Goal: Information Seeking & Learning: Learn about a topic

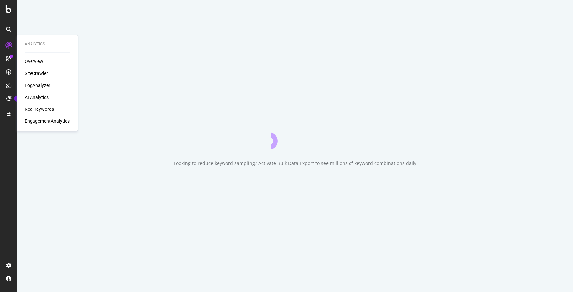
click at [33, 61] on div "Overview" at bounding box center [34, 61] width 19 height 7
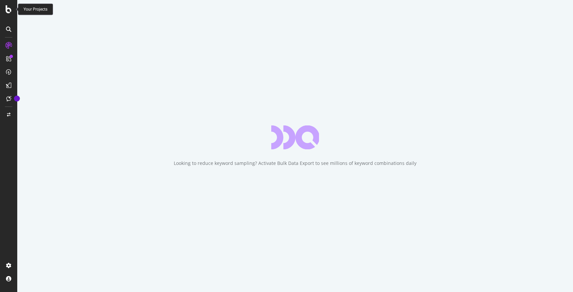
click at [8, 9] on icon at bounding box center [9, 9] width 6 height 8
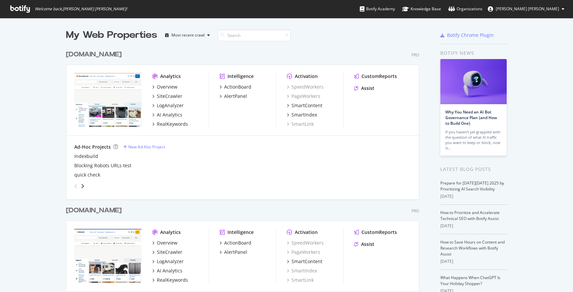
type input "848667"
click at [102, 53] on div "[DOMAIN_NAME]" at bounding box center [94, 55] width 56 height 10
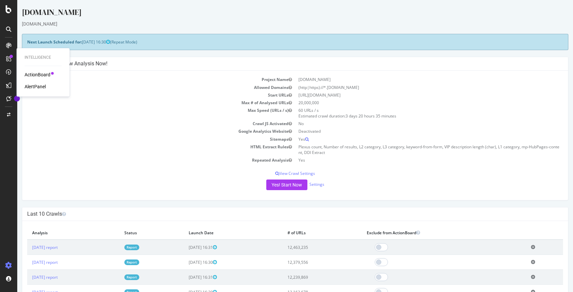
click at [35, 75] on div "ActionBoard" at bounding box center [38, 74] width 26 height 7
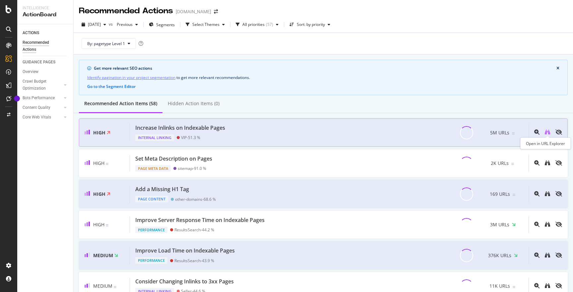
click at [547, 134] on icon "binoculars" at bounding box center [547, 131] width 5 height 5
click at [65, 85] on icon at bounding box center [65, 85] width 3 height 4
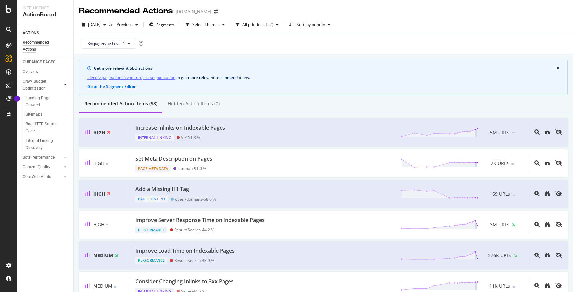
click at [64, 83] on div at bounding box center [65, 85] width 7 height 7
click at [65, 96] on icon at bounding box center [65, 98] width 3 height 4
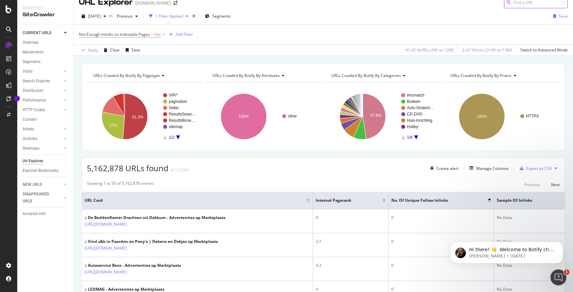
scroll to position [6, 0]
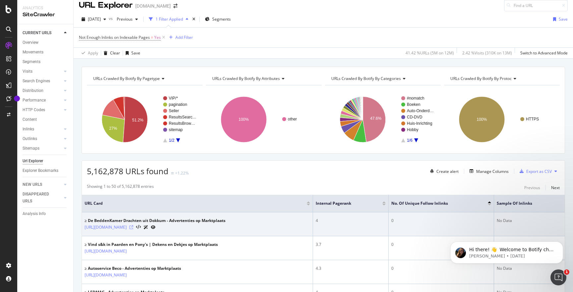
click at [133, 227] on icon at bounding box center [131, 227] width 4 height 4
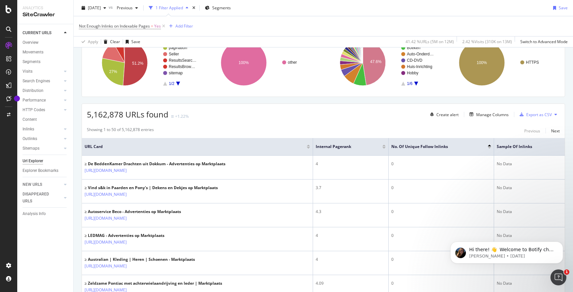
scroll to position [0, 0]
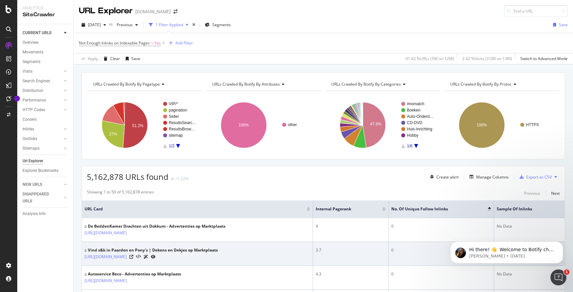
click at [148, 259] on icon at bounding box center [146, 257] width 5 height 4
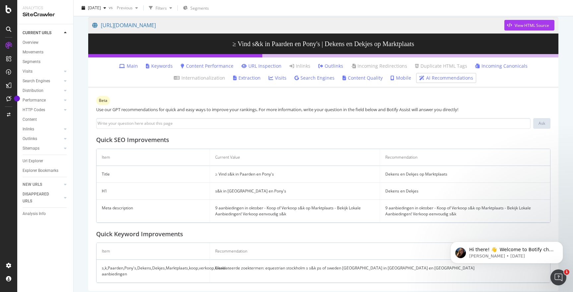
scroll to position [60, 0]
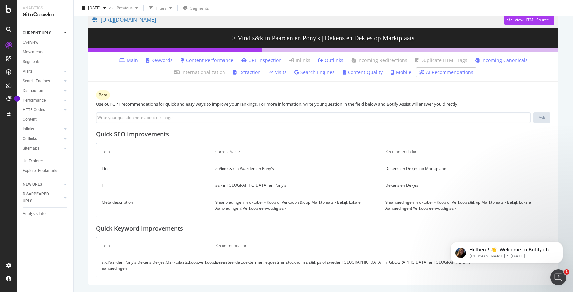
click at [199, 263] on td "s,k,Paarden,Pony's,Dekens,Dekjes,Marktplaats,koop,verkoop,lokale aanbiedingen" at bounding box center [153, 265] width 113 height 23
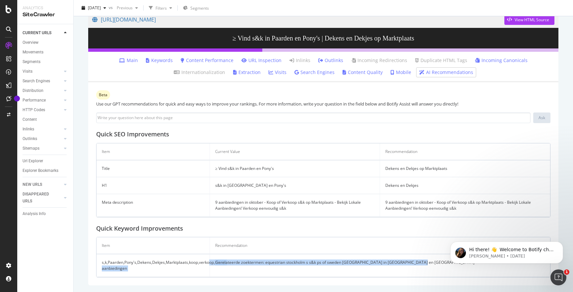
drag, startPoint x: 210, startPoint y: 261, endPoint x: 254, endPoint y: 269, distance: 44.6
click at [254, 269] on tr "s,k,Paarden,Pony's,Dekens,Dekjes,Marktplaats,koop,verkoop,lokale aanbiedingen G…" at bounding box center [324, 265] width 454 height 23
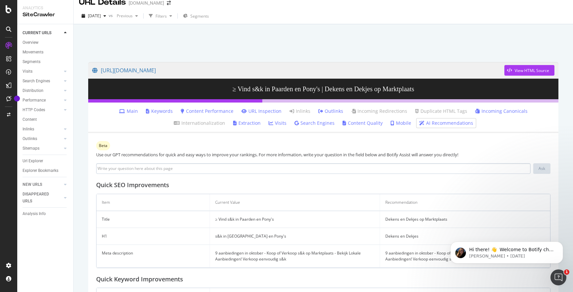
scroll to position [8, 0]
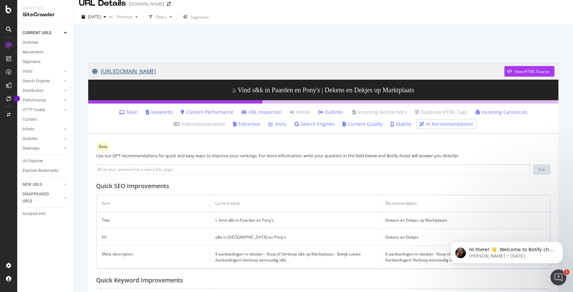
click at [273, 72] on link "https://www.marktplaats.nl/l/dieren-en-toebehoren/paarden-en-pony-s-dekens-en-d…" at bounding box center [298, 71] width 413 height 17
